Goal: Task Accomplishment & Management: Complete application form

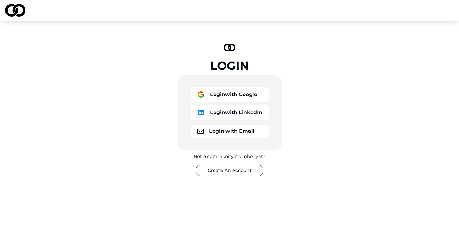
click at [234, 98] on button "Login with Google" at bounding box center [230, 95] width 78 height 14
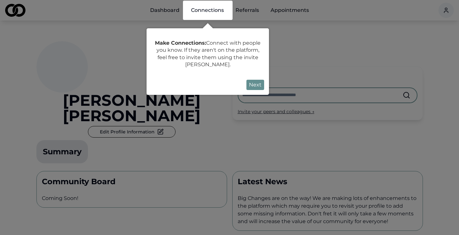
click at [257, 84] on button "Next" at bounding box center [255, 85] width 18 height 10
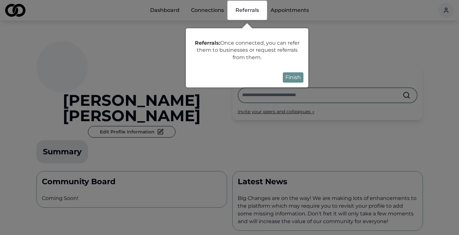
click at [296, 80] on button "Finish" at bounding box center [293, 77] width 21 height 10
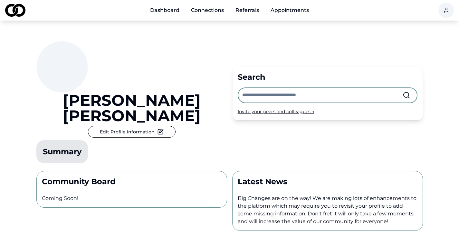
click at [299, 10] on link "Appointments" at bounding box center [289, 10] width 49 height 13
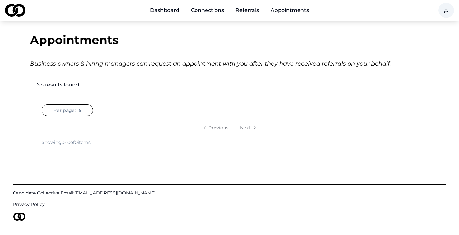
click at [154, 12] on link "Dashboard" at bounding box center [165, 10] width 40 height 13
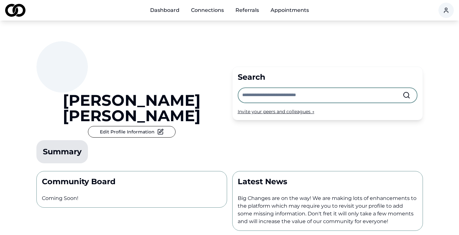
click at [214, 12] on link "Connections" at bounding box center [207, 10] width 43 height 13
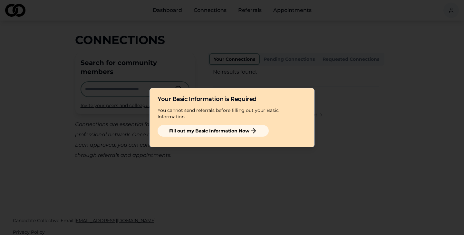
click at [221, 131] on button "Fill out my Basic Information Now" at bounding box center [212, 131] width 111 height 12
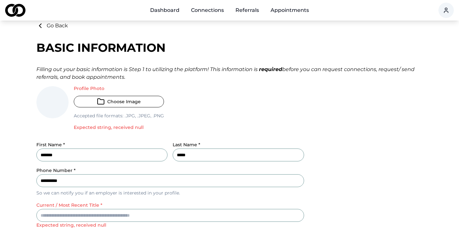
scroll to position [7, 0]
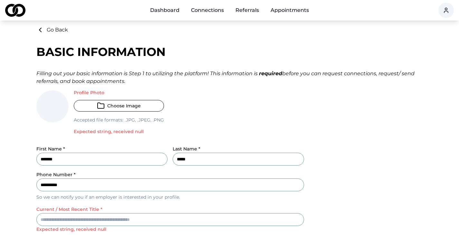
click at [135, 102] on button "Choose Image" at bounding box center [119, 106] width 90 height 12
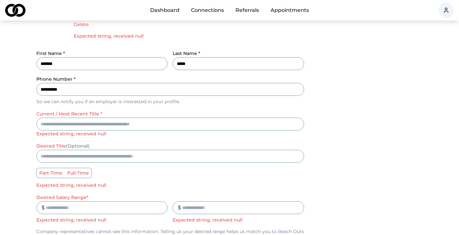
scroll to position [115, 0]
click at [76, 122] on input "current / most recent title *" at bounding box center [170, 123] width 268 height 13
type input "**********"
click at [86, 156] on input "desired title (Optional)" at bounding box center [170, 156] width 268 height 13
click at [81, 173] on label "full-time" at bounding box center [78, 173] width 27 height 10
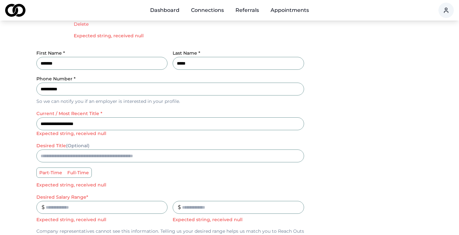
click at [70, 173] on button "full-time" at bounding box center [66, 172] width 5 height 5
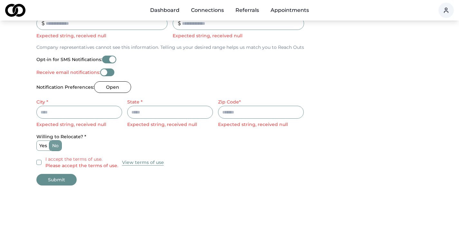
scroll to position [298, 0]
click at [83, 115] on input "City *" at bounding box center [79, 113] width 86 height 13
type input "********"
type input "**"
type input "*****"
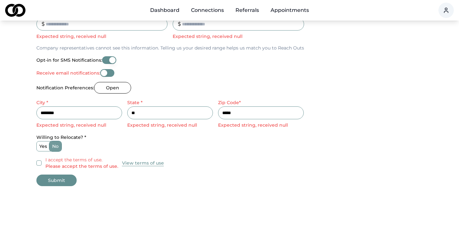
click at [37, 148] on label "yes" at bounding box center [43, 147] width 13 height 10
click at [37, 148] on button "yes" at bounding box center [38, 146] width 5 height 5
click at [37, 162] on button "I accept the terms of use. Please accept the terms of use." at bounding box center [38, 163] width 5 height 5
click at [60, 181] on button "Submit" at bounding box center [56, 181] width 40 height 12
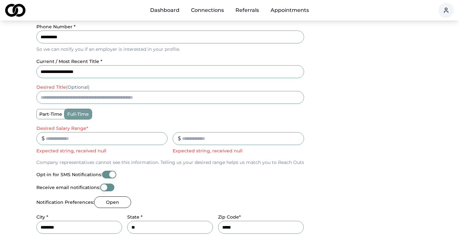
scroll to position [156, 0]
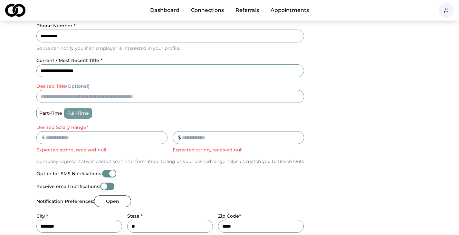
click at [52, 99] on input "desired title (Optional)" at bounding box center [170, 96] width 268 height 13
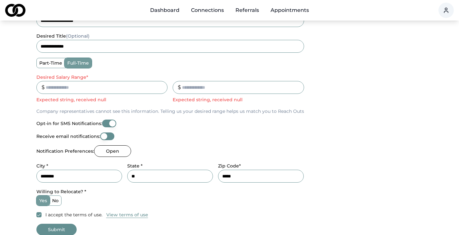
scroll to position [210, 0]
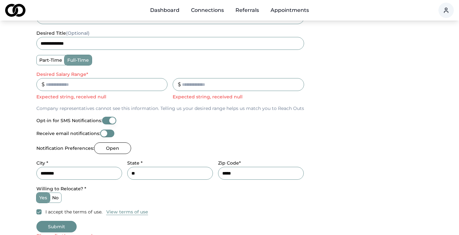
type input "**********"
click at [76, 88] on input "Desired Salary Range *" at bounding box center [101, 84] width 131 height 13
click at [219, 85] on input "_" at bounding box center [235, 84] width 137 height 13
click at [99, 85] on input "*****" at bounding box center [99, 84] width 126 height 13
type input "******"
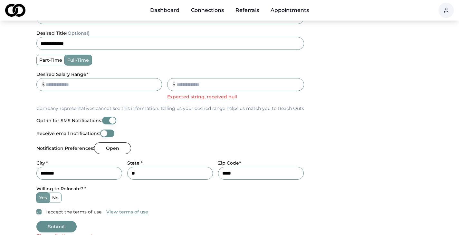
click at [207, 86] on input "_" at bounding box center [235, 84] width 137 height 13
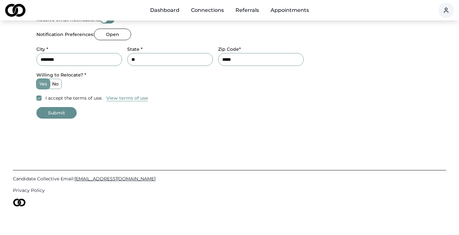
scroll to position [317, 0]
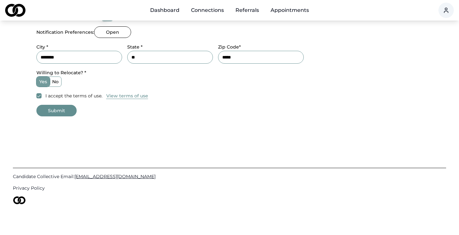
type input "******"
click at [57, 108] on button "Submit" at bounding box center [56, 111] width 40 height 12
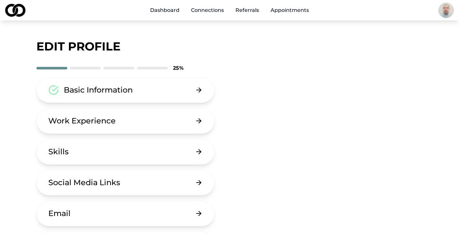
click at [296, 12] on link "Appointments" at bounding box center [289, 10] width 49 height 13
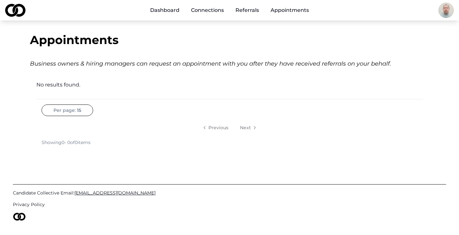
click at [205, 9] on link "Connections" at bounding box center [207, 10] width 43 height 13
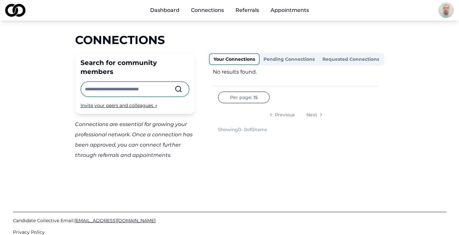
click at [249, 9] on link "Referrals" at bounding box center [247, 10] width 34 height 13
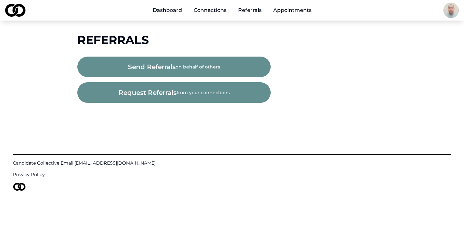
click at [217, 10] on link "Connections" at bounding box center [209, 10] width 43 height 13
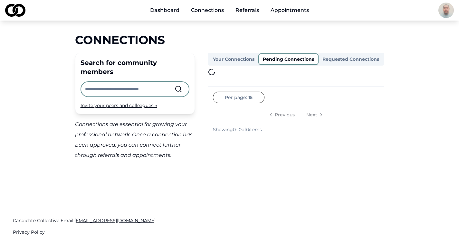
click at [299, 58] on button "Pending Connections" at bounding box center [288, 59] width 60 height 12
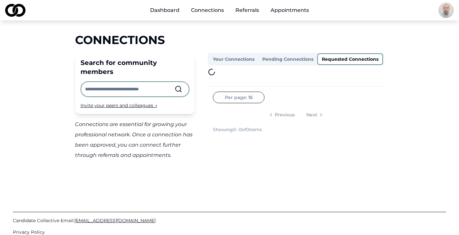
click at [346, 62] on button "Requested Connections" at bounding box center [350, 59] width 66 height 12
click at [172, 8] on link "Dashboard" at bounding box center [165, 10] width 40 height 13
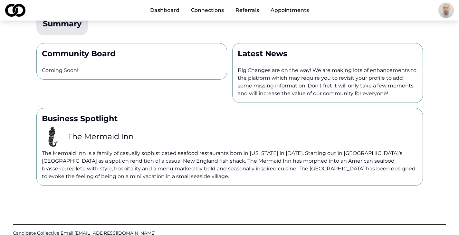
scroll to position [135, 0]
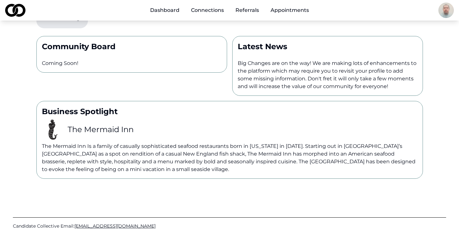
click at [121, 125] on h3 "The Mermaid Inn" at bounding box center [101, 130] width 66 height 10
